Goal: Task Accomplishment & Management: Complete application form

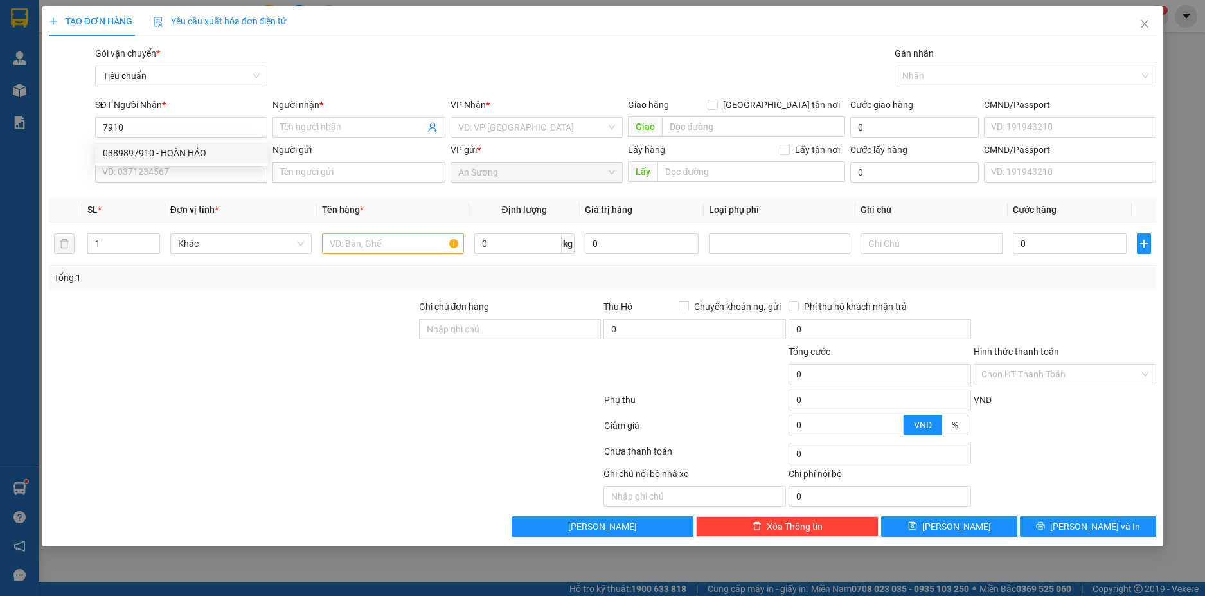
click at [211, 155] on div "0389897910 - HOÀN HẢO" at bounding box center [181, 153] width 157 height 14
type input "0389897910"
type input "HOÀN HẢO"
type input "30.000"
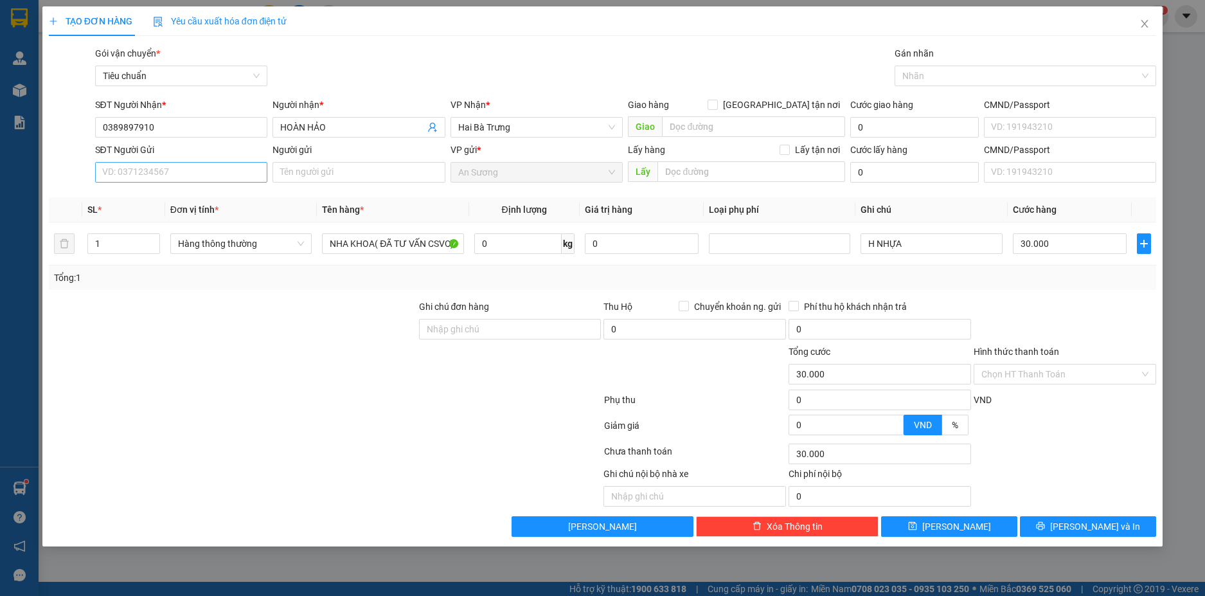
type input "0389897910"
click at [235, 174] on input "SĐT Người Gửi" at bounding box center [181, 172] width 173 height 21
click at [226, 204] on div "0979218357 - LAB RUBY" at bounding box center [181, 198] width 157 height 14
type input "0979218357"
type input "LAB RUBY"
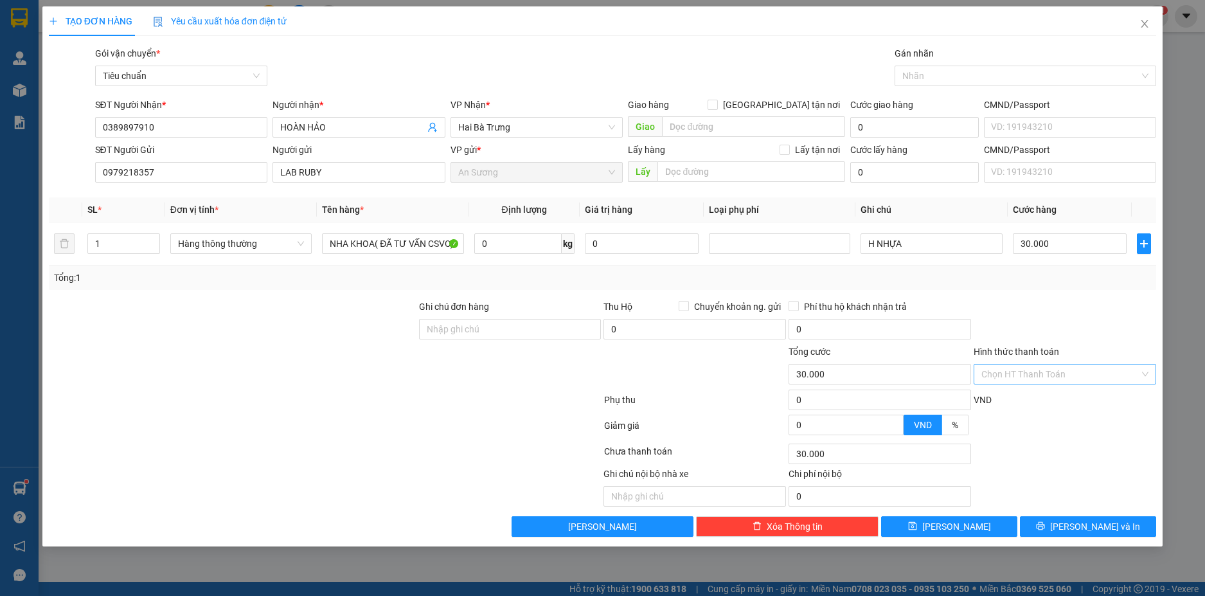
click at [1085, 372] on input "Hình thức thanh toán" at bounding box center [1061, 373] width 158 height 19
click at [1063, 397] on div "Tại văn phòng" at bounding box center [1065, 400] width 167 height 14
type input "0"
click at [1117, 541] on div "TẠO ĐƠN HÀNG Yêu cầu xuất hóa đơn điện tử Transit Pickup Surcharge Ids Transit …" at bounding box center [602, 276] width 1121 height 540
click at [1119, 530] on button "[PERSON_NAME] và In" at bounding box center [1088, 526] width 136 height 21
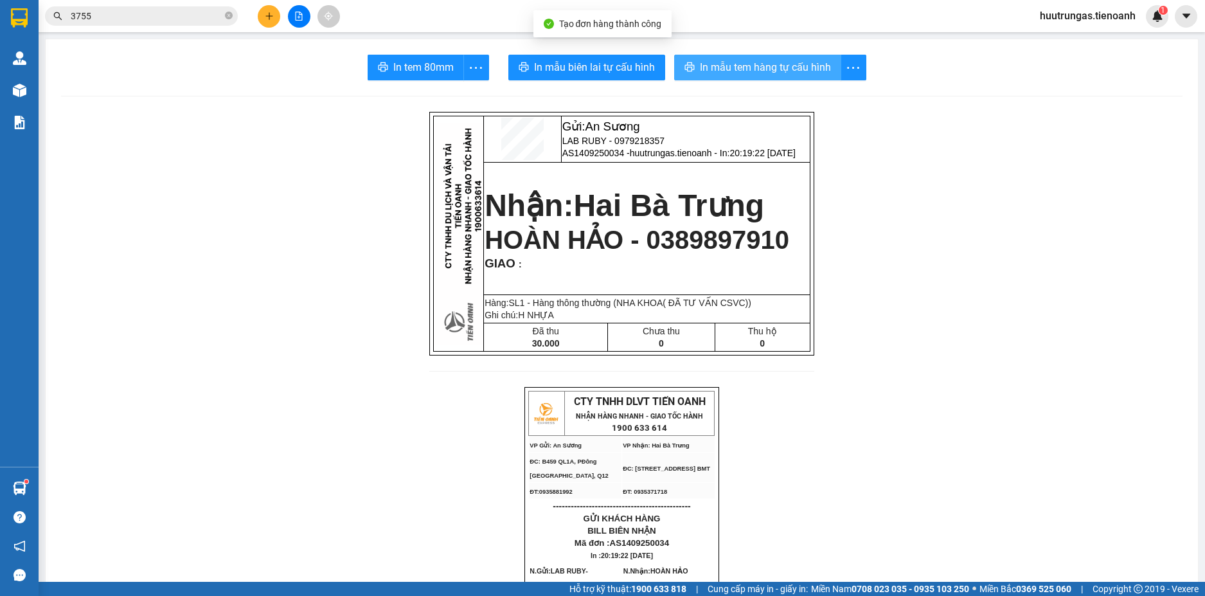
click at [760, 72] on span "In mẫu tem hàng tự cấu hình" at bounding box center [765, 67] width 131 height 16
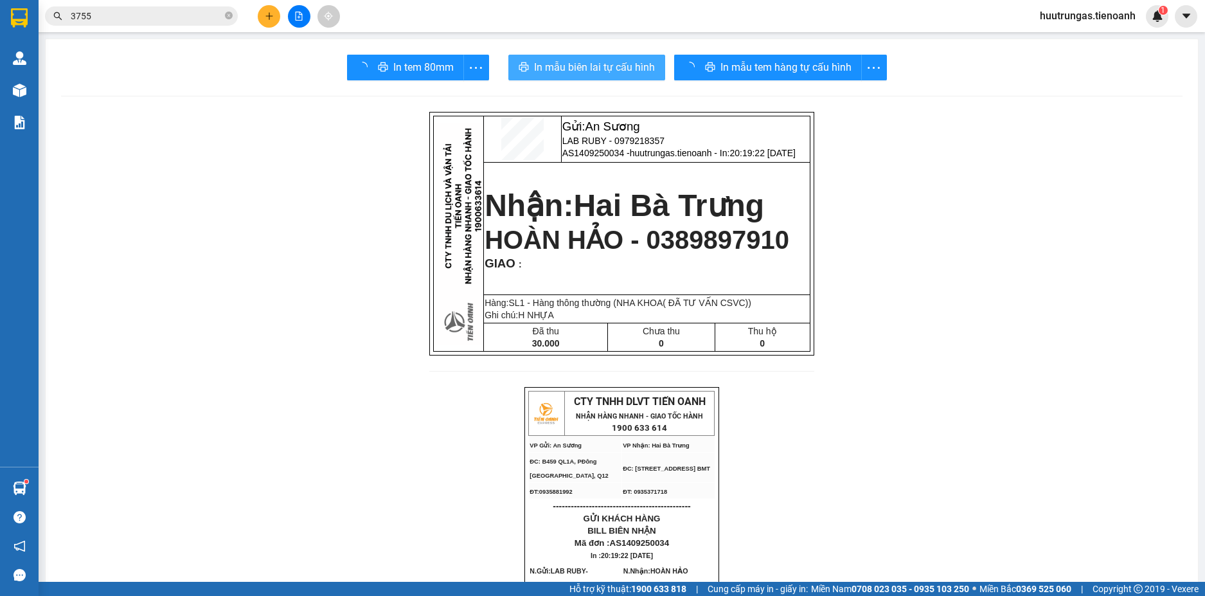
click at [586, 68] on span "In mẫu biên lai tự cấu hình" at bounding box center [594, 67] width 121 height 16
